Goal: Transaction & Acquisition: Purchase product/service

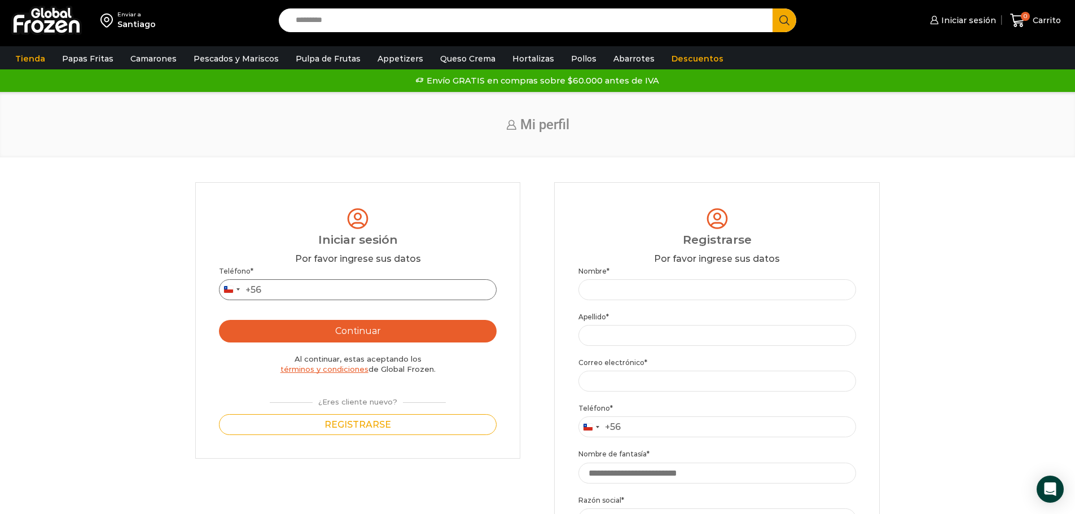
click at [338, 290] on input "Teléfono *" at bounding box center [358, 289] width 278 height 21
type input "*********"
click at [359, 335] on button "Continuar" at bounding box center [358, 331] width 278 height 23
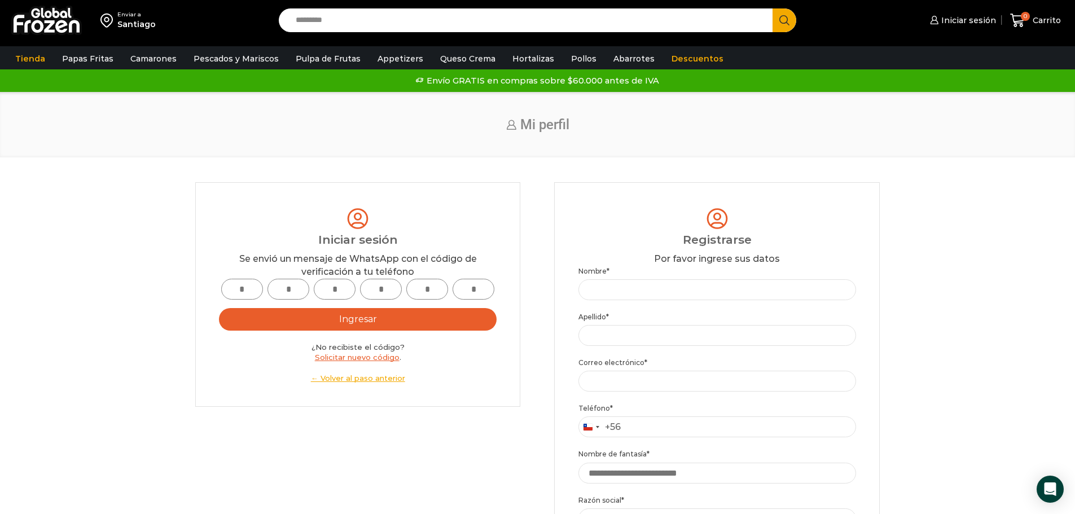
click at [242, 295] on input "text" at bounding box center [242, 289] width 42 height 21
type input "*"
click at [300, 287] on input "*" at bounding box center [288, 289] width 42 height 21
type input "*"
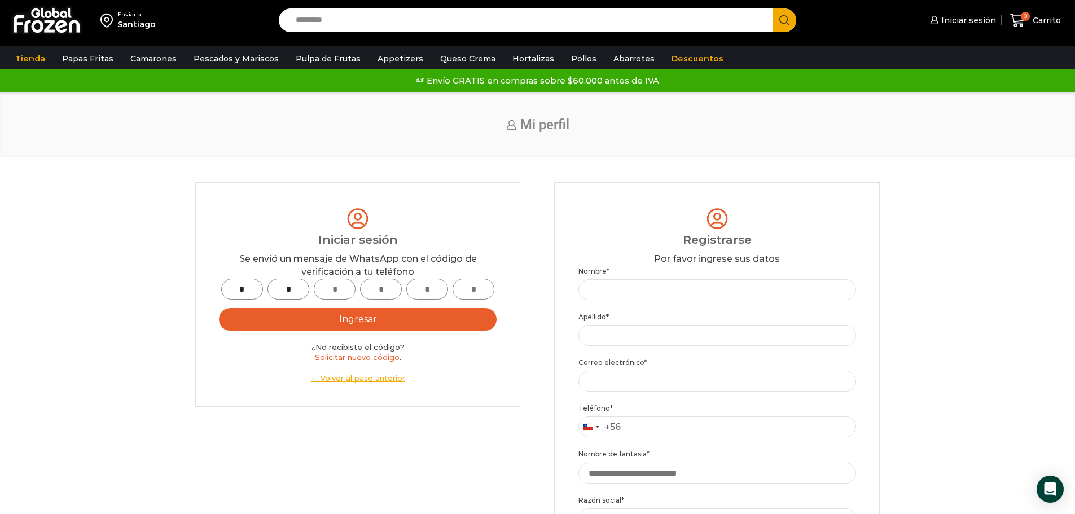
type input "*"
click at [455, 311] on button "Ingresar" at bounding box center [358, 319] width 278 height 23
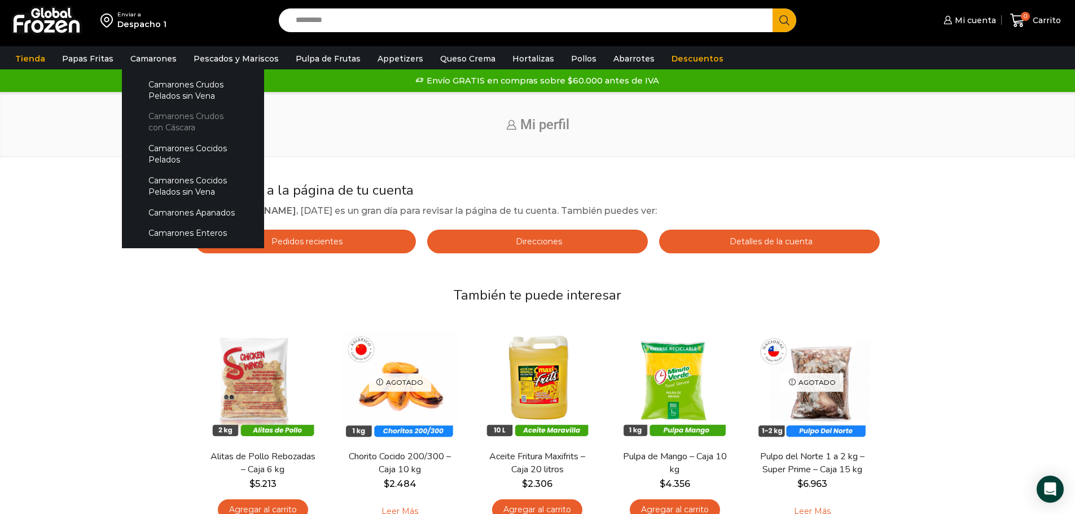
click at [188, 120] on link "Camarones Crudos con Cáscara" at bounding box center [193, 122] width 120 height 32
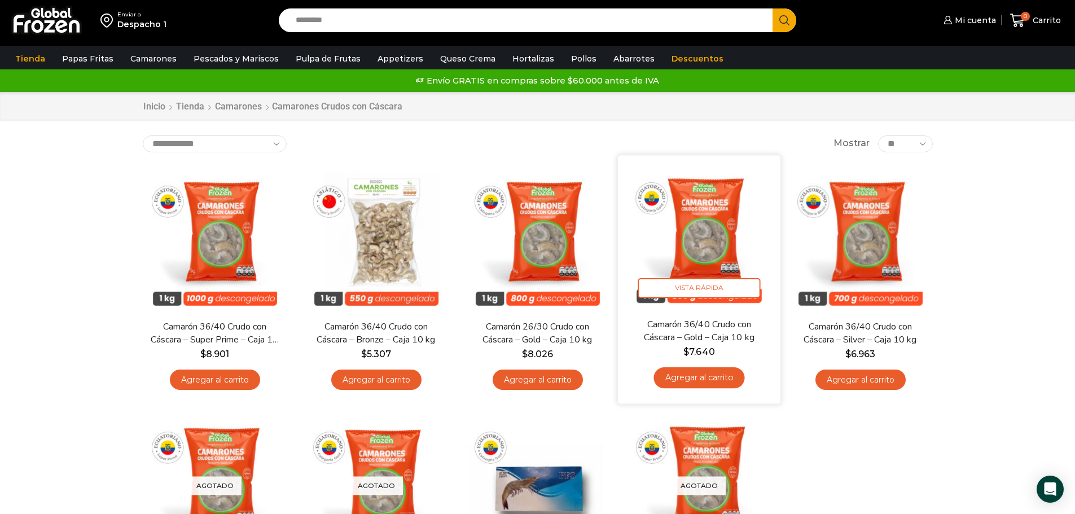
click at [716, 376] on link "Agregar al carrito" at bounding box center [698, 377] width 91 height 21
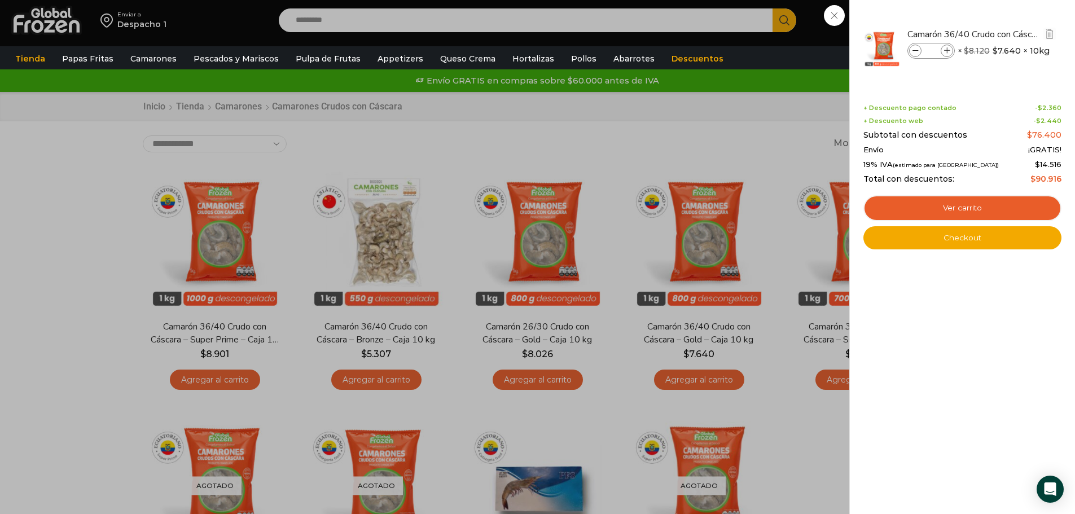
click at [950, 54] on span at bounding box center [947, 51] width 12 height 12
click at [915, 52] on icon at bounding box center [916, 51] width 6 height 6
type input "*"
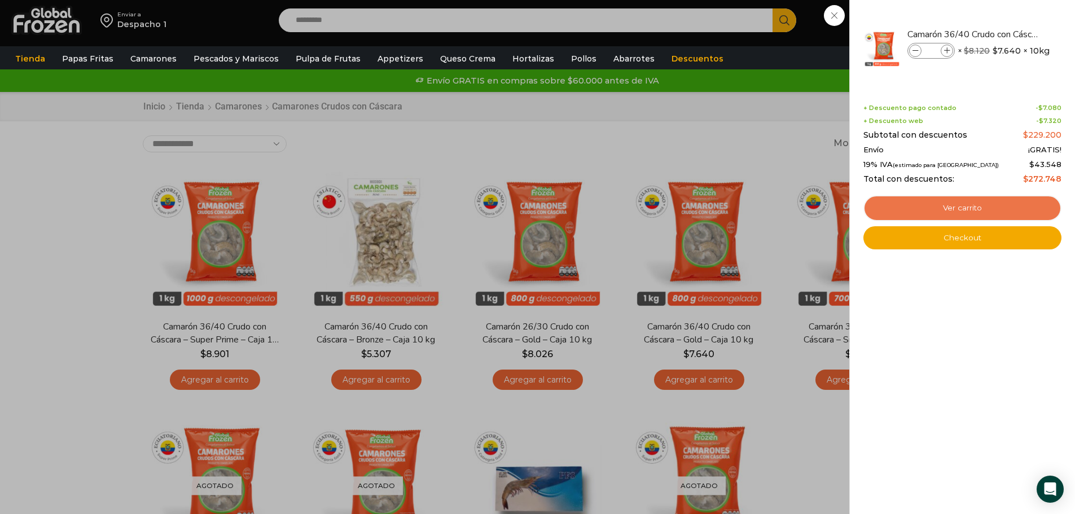
click at [995, 205] on link "Ver carrito" at bounding box center [962, 208] width 198 height 26
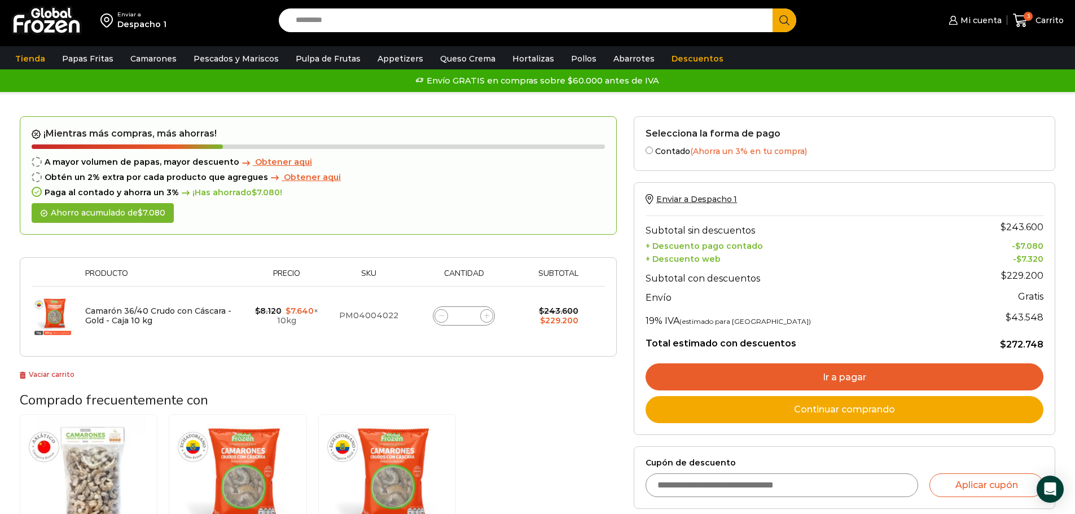
click at [874, 376] on link "Ir a pagar" at bounding box center [845, 376] width 398 height 27
click at [829, 374] on link "Ir a pagar" at bounding box center [845, 376] width 398 height 27
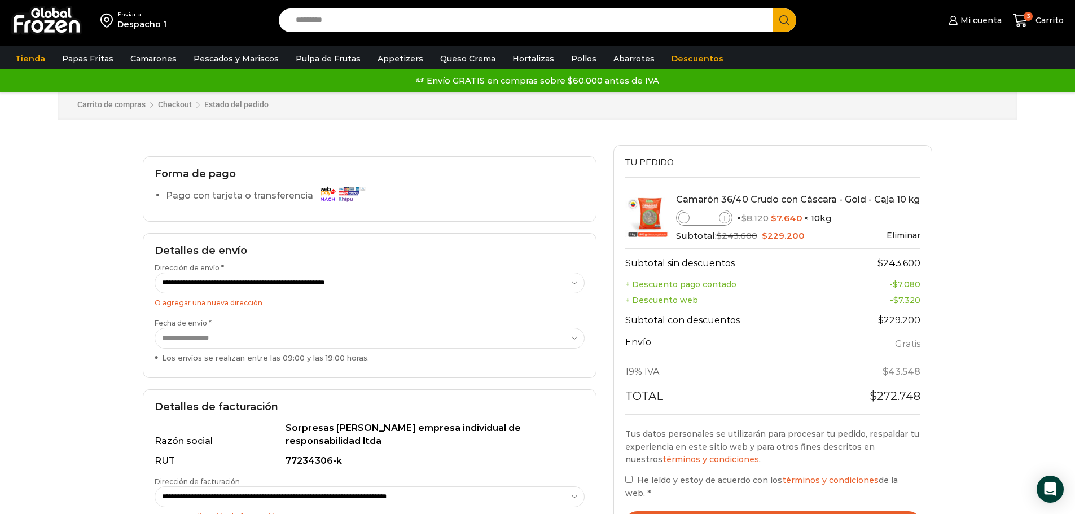
click at [298, 338] on select "**********" at bounding box center [370, 338] width 430 height 21
click at [155, 328] on select "**********" at bounding box center [370, 338] width 430 height 21
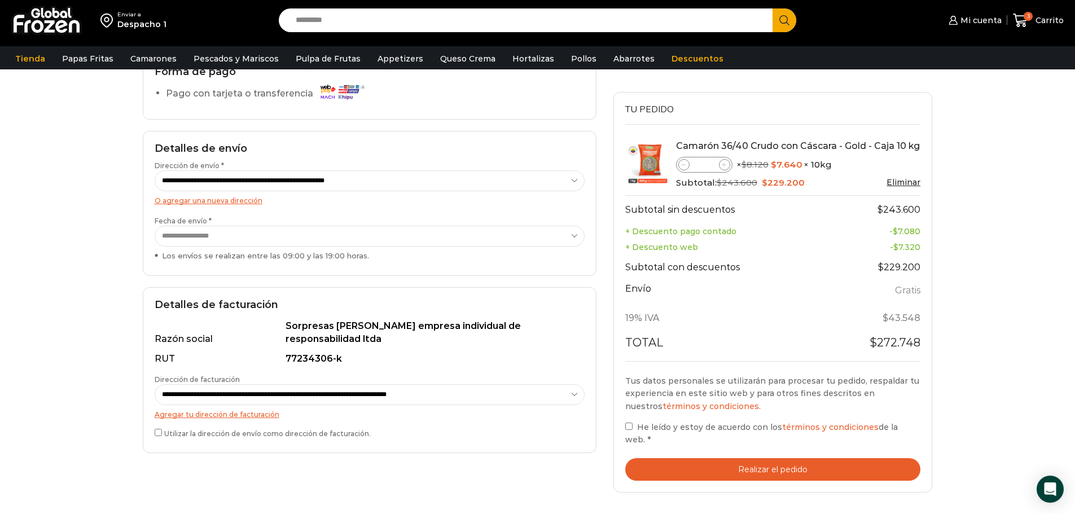
scroll to position [113, 0]
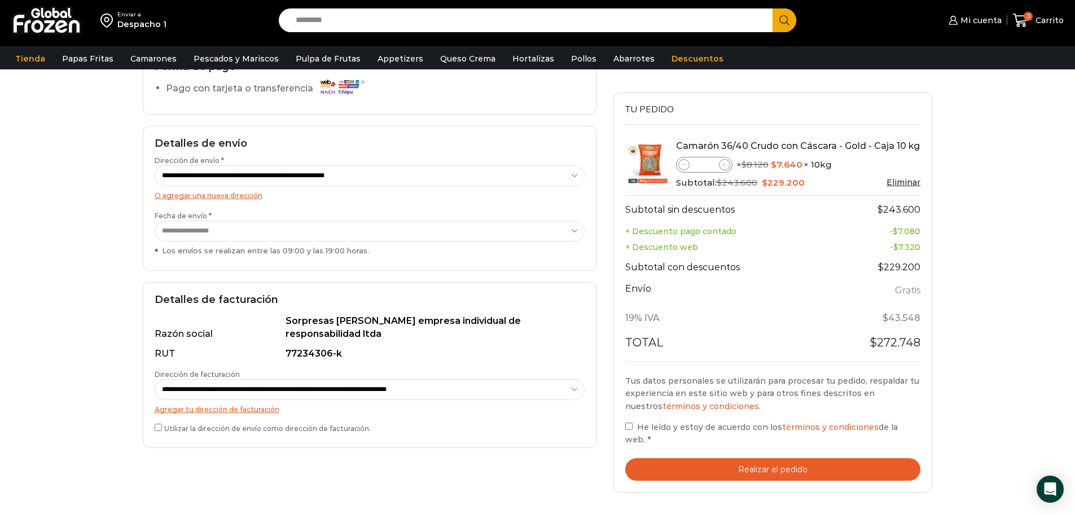
click at [332, 230] on select "**********" at bounding box center [370, 231] width 430 height 21
click at [697, 458] on button "Realizar el pedido" at bounding box center [773, 469] width 296 height 23
